Goal: Find contact information: Find contact information

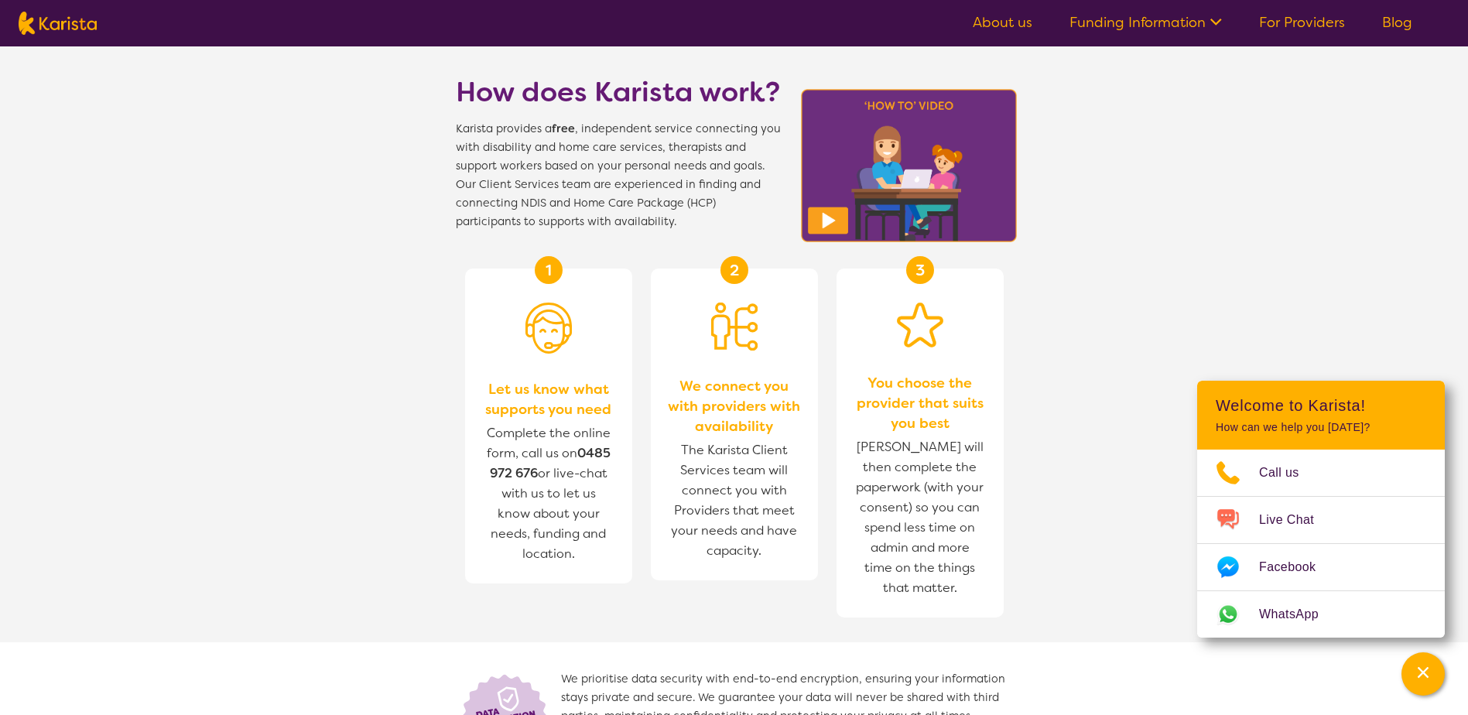
scroll to position [619, 0]
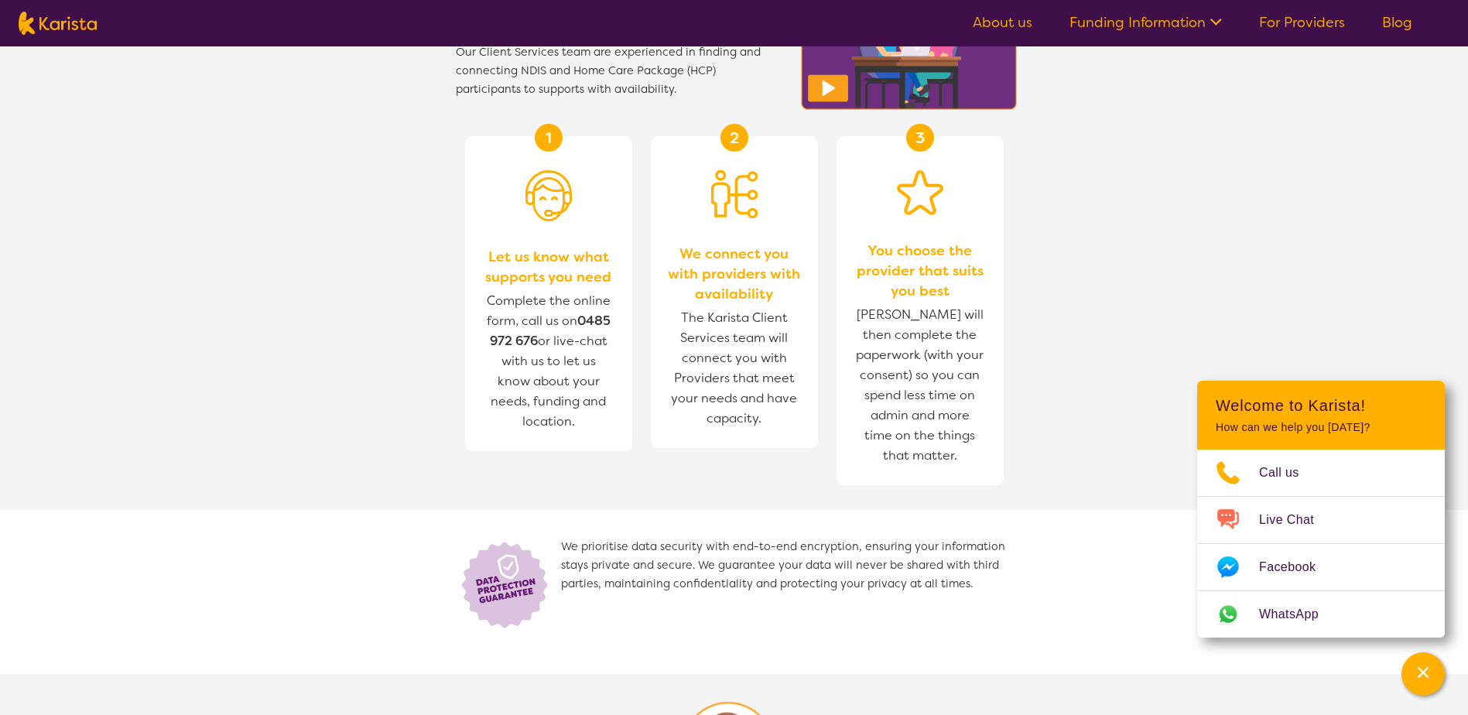
click at [1312, 22] on link "For Providers" at bounding box center [1302, 22] width 86 height 19
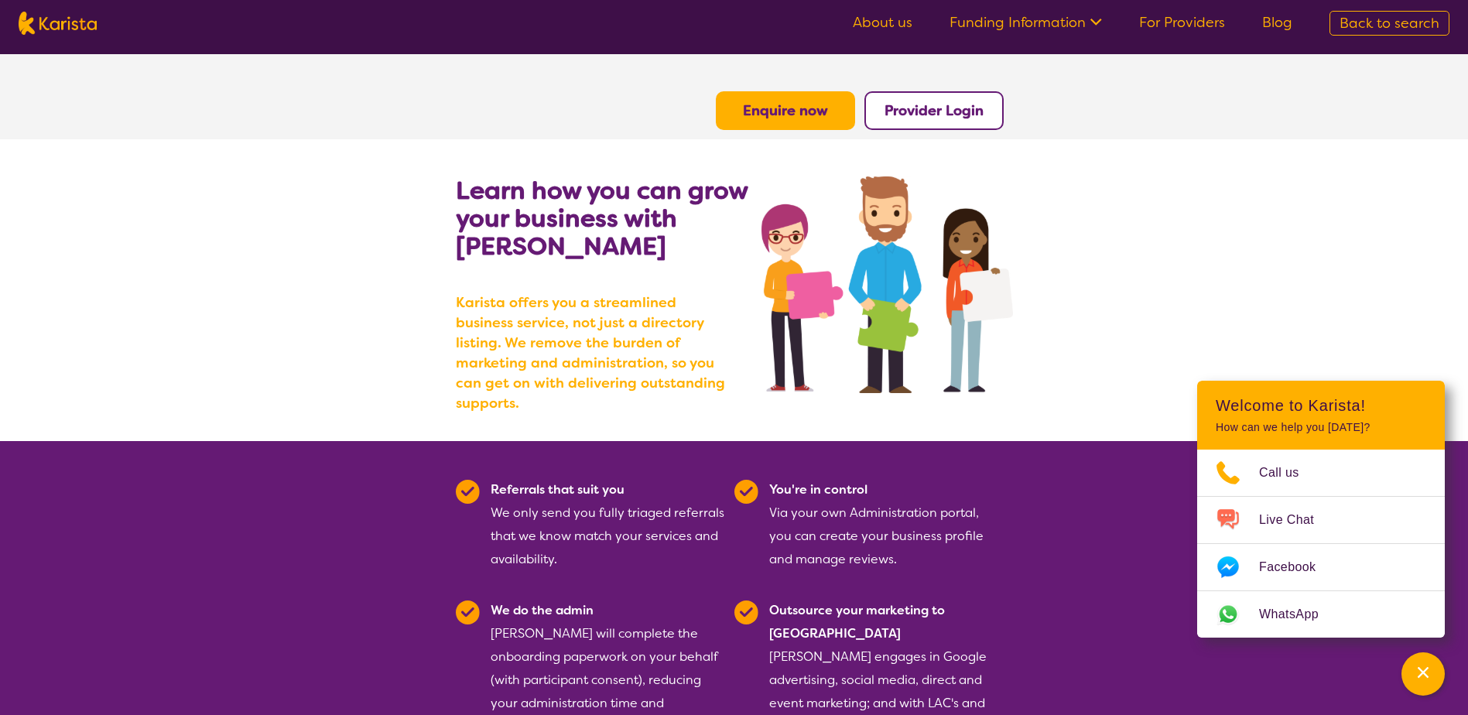
click at [1367, 249] on section "Learn how you can grow your business with [PERSON_NAME] [PERSON_NAME] offers yo…" at bounding box center [734, 290] width 1468 height 302
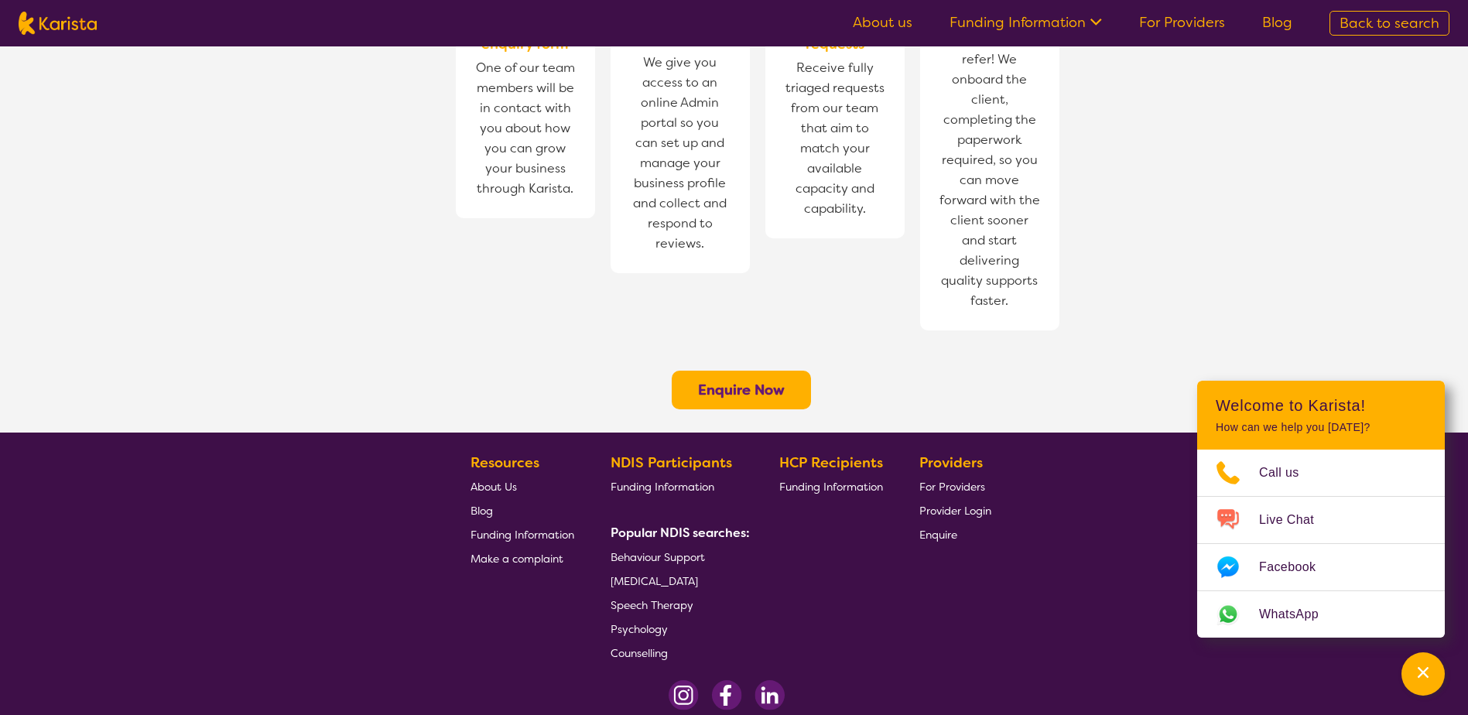
scroll to position [1151, 0]
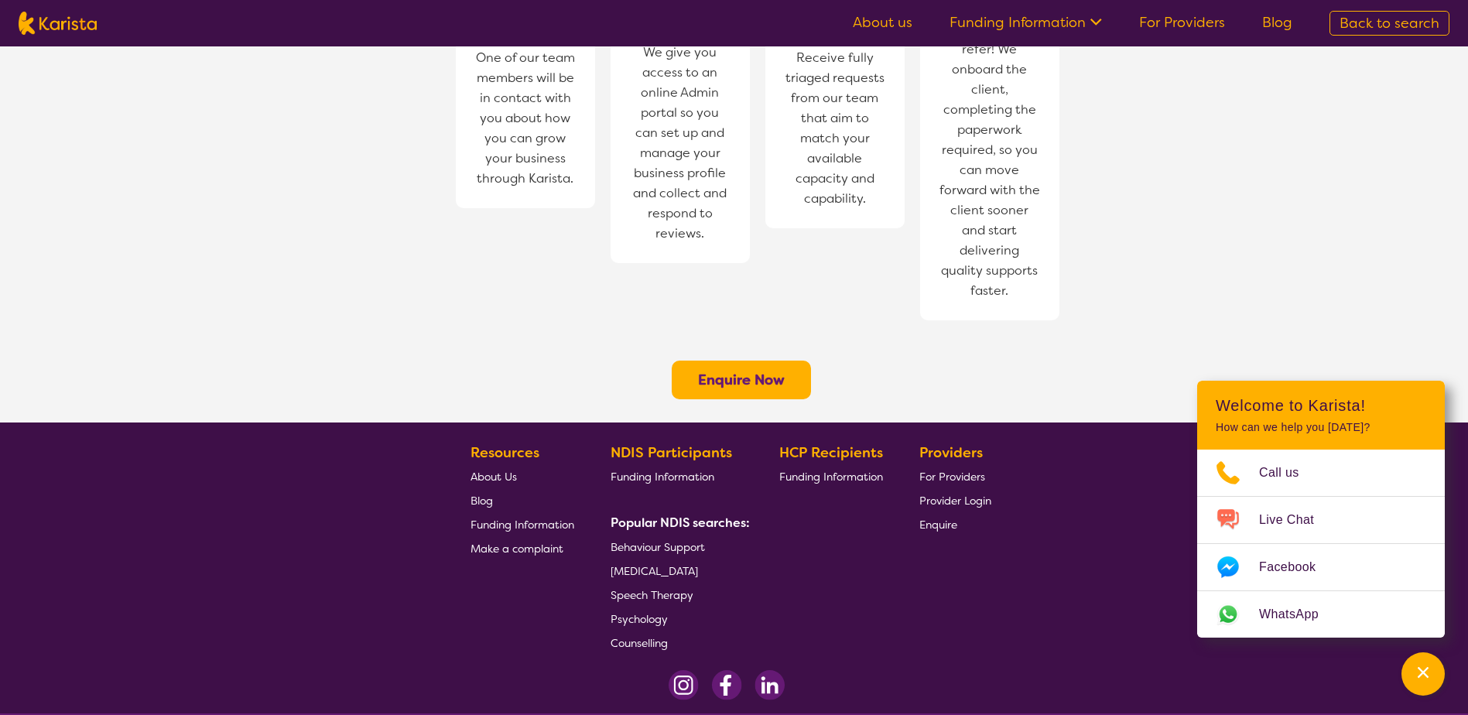
click at [505, 470] on span "About Us" at bounding box center [493, 477] width 46 height 14
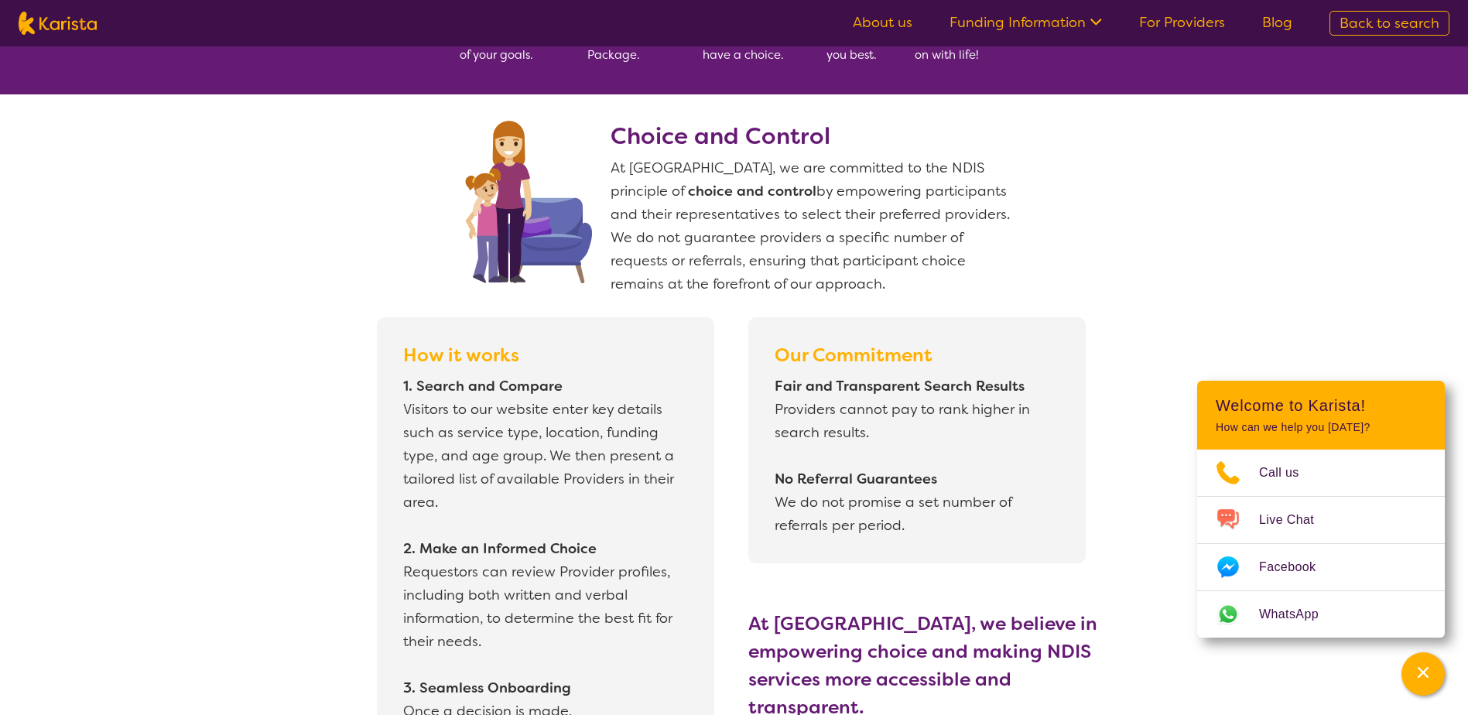
scroll to position [1161, 0]
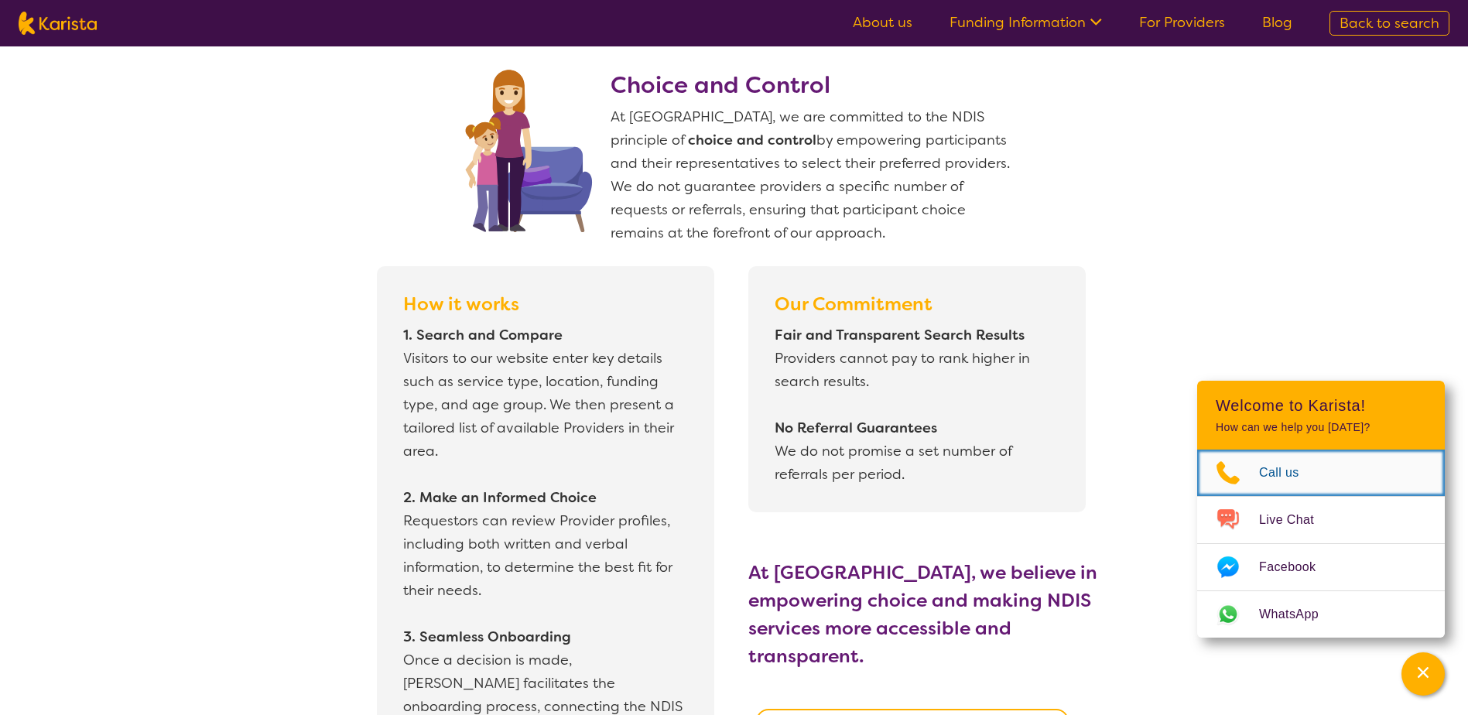
click at [1288, 471] on span "Call us" at bounding box center [1288, 472] width 59 height 23
click at [1069, 250] on section "Choice and Control At [GEOGRAPHIC_DATA], we are committed to the NDIS principle…" at bounding box center [734, 414] width 1468 height 743
click at [1439, 673] on button "Channel Menu" at bounding box center [1422, 673] width 43 height 43
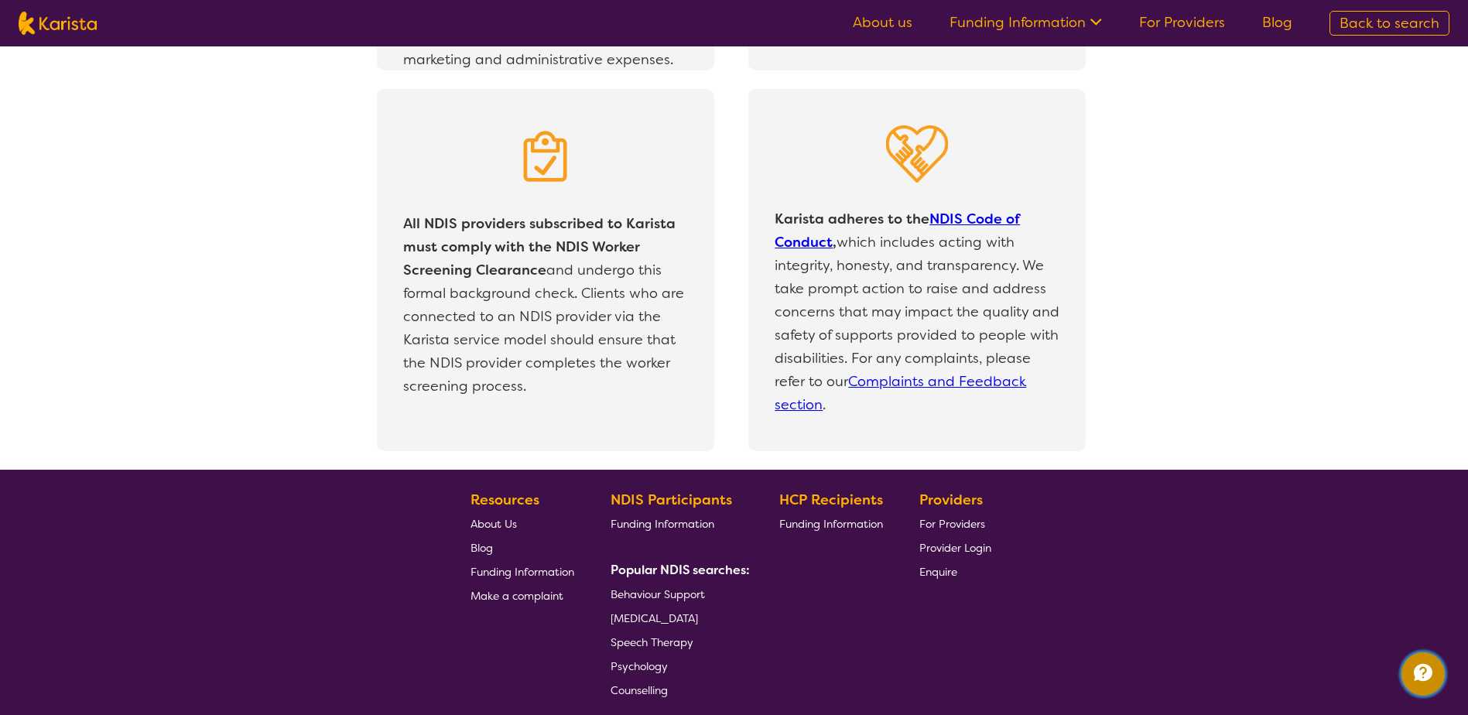
scroll to position [3294, 0]
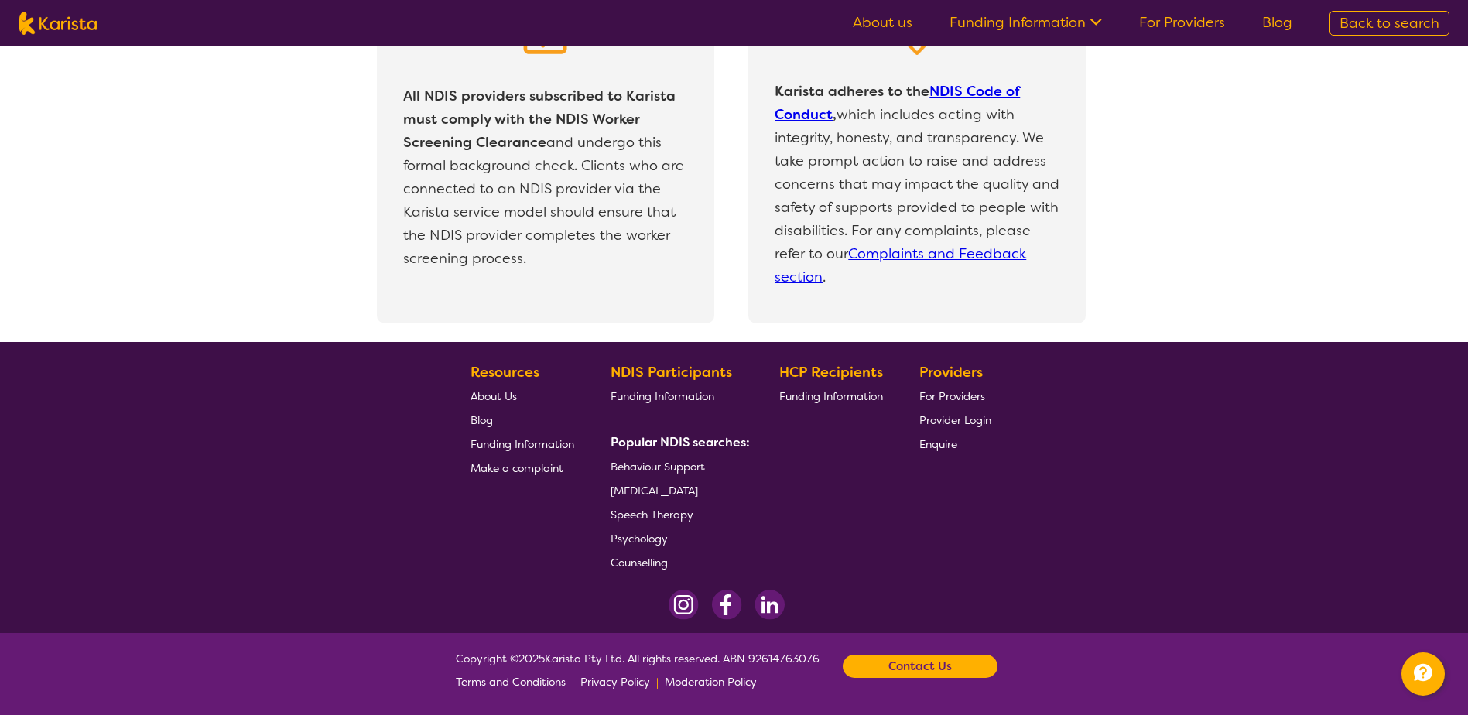
click at [939, 655] on b "Contact Us" at bounding box center [919, 666] width 63 height 23
click at [851, 597] on link "Email us" at bounding box center [842, 600] width 42 height 14
